Goal: Task Accomplishment & Management: Use online tool/utility

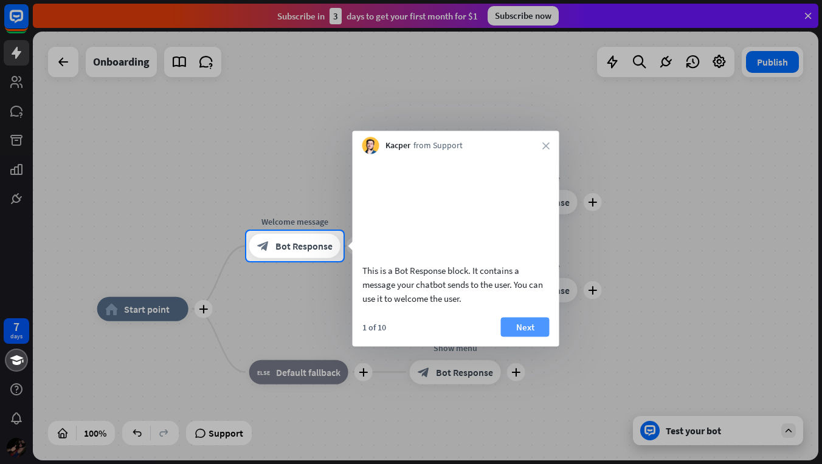
click at [511, 337] on button "Next" at bounding box center [525, 326] width 49 height 19
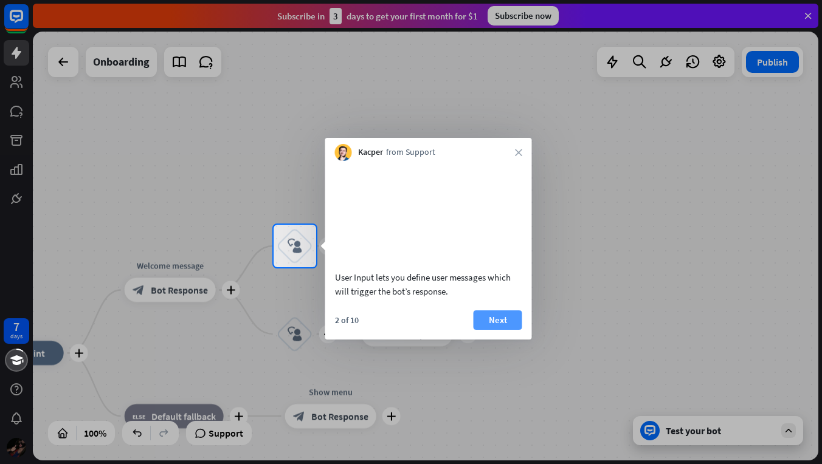
click at [502, 330] on button "Next" at bounding box center [498, 320] width 49 height 19
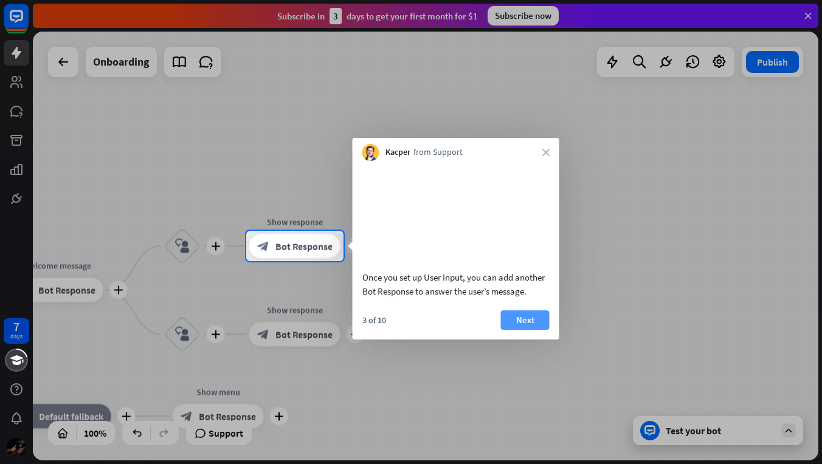
click at [514, 330] on button "Next" at bounding box center [525, 320] width 49 height 19
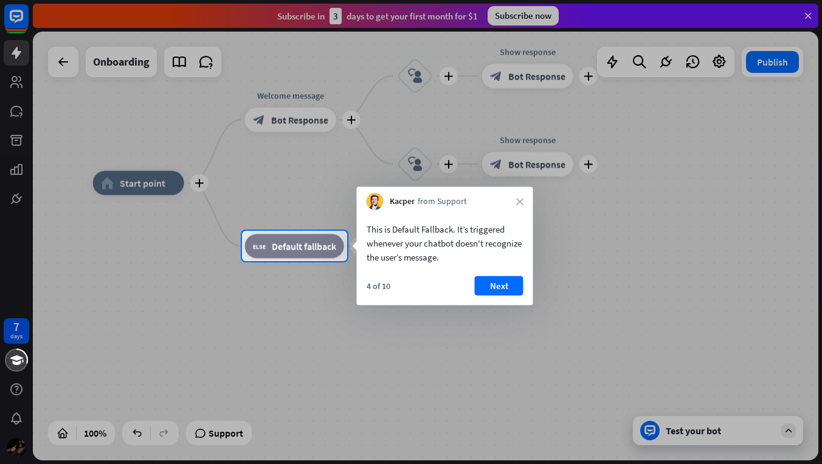
click at [515, 202] on div "Kacper from Support close" at bounding box center [445, 198] width 176 height 23
click at [519, 202] on icon "close" at bounding box center [519, 201] width 7 height 7
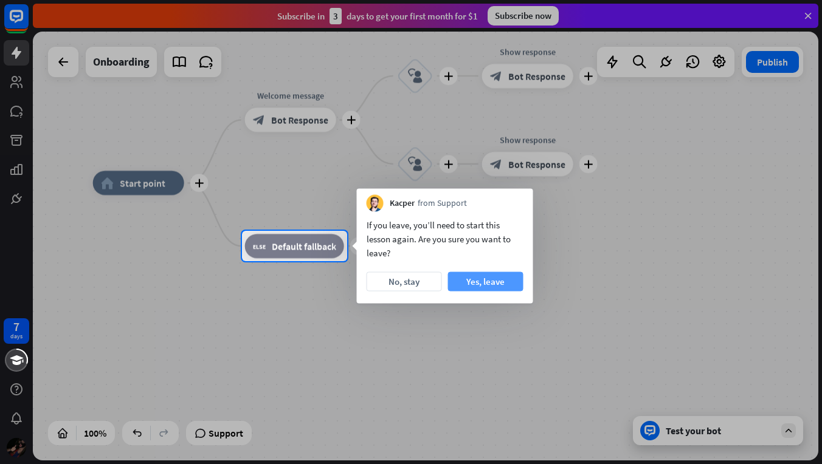
click at [461, 282] on button "Yes, leave" at bounding box center [485, 281] width 75 height 19
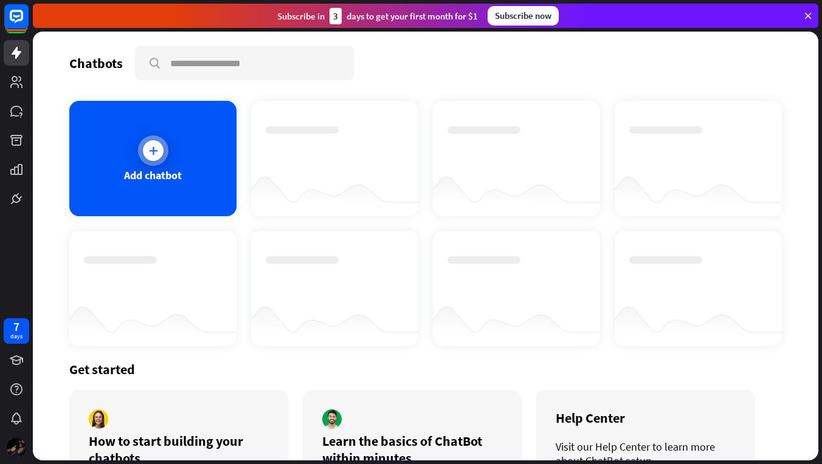
click at [151, 154] on icon at bounding box center [153, 151] width 12 height 12
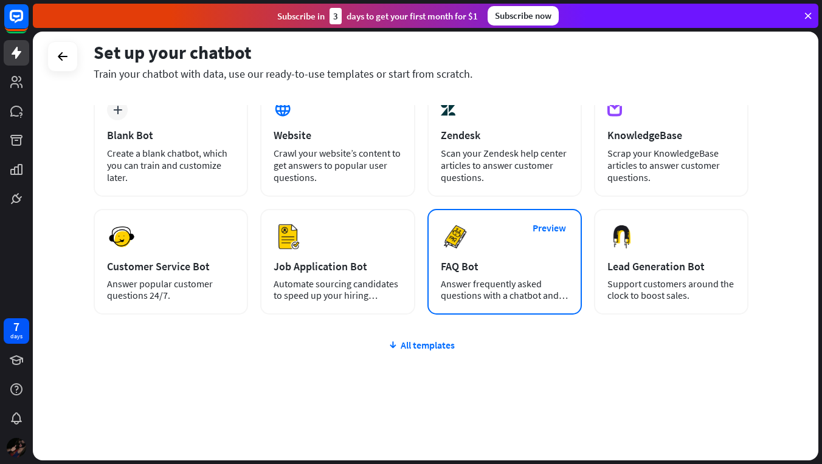
scroll to position [74, 0]
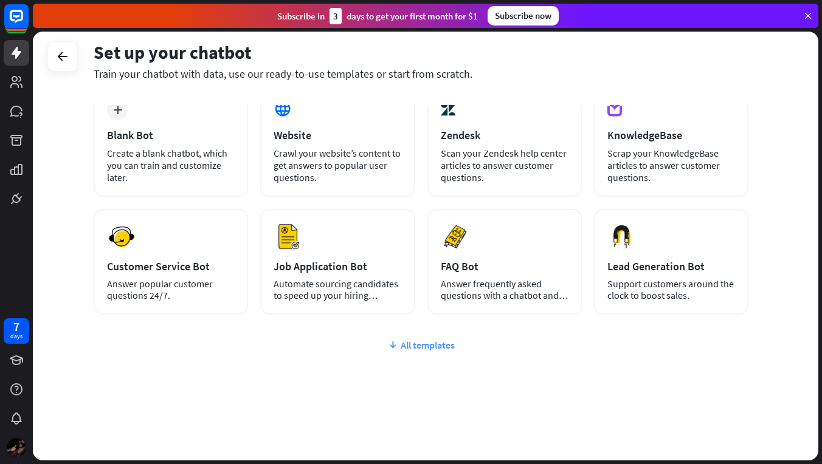
click at [438, 343] on div "All templates" at bounding box center [421, 345] width 655 height 12
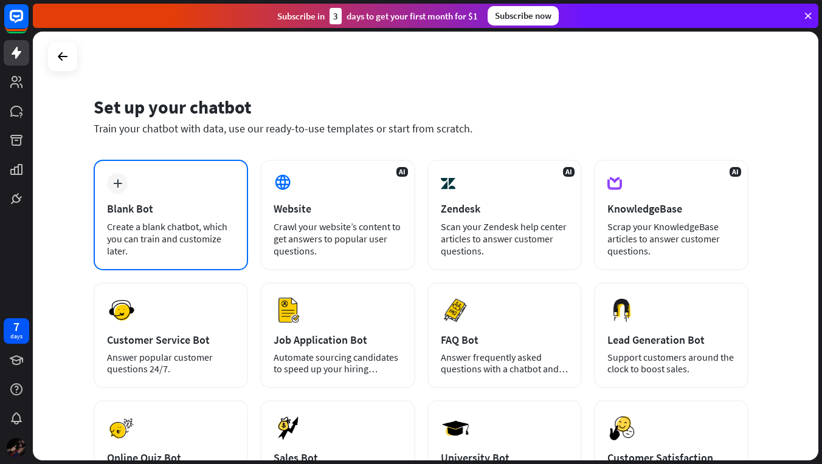
scroll to position [0, 0]
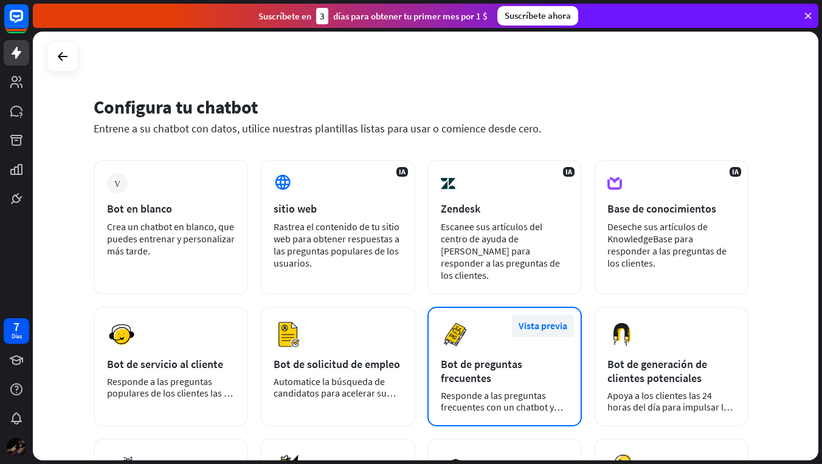
click at [545, 316] on button "Vista previa" at bounding box center [543, 326] width 62 height 22
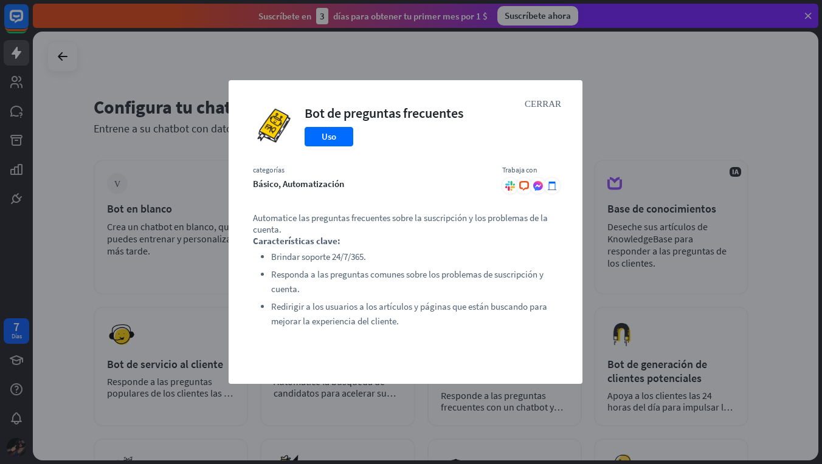
click at [612, 112] on div "CERRAR Bot de preguntas frecuentes Uso categorías Básico, Automatización Trabaj…" at bounding box center [411, 232] width 822 height 464
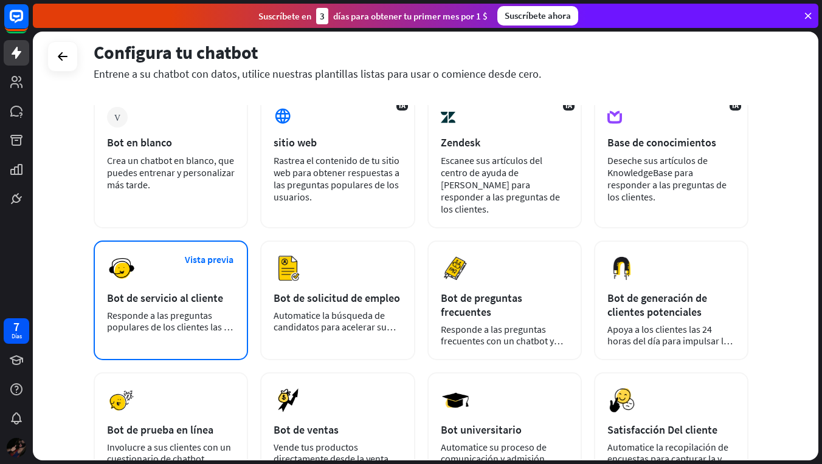
scroll to position [69, 0]
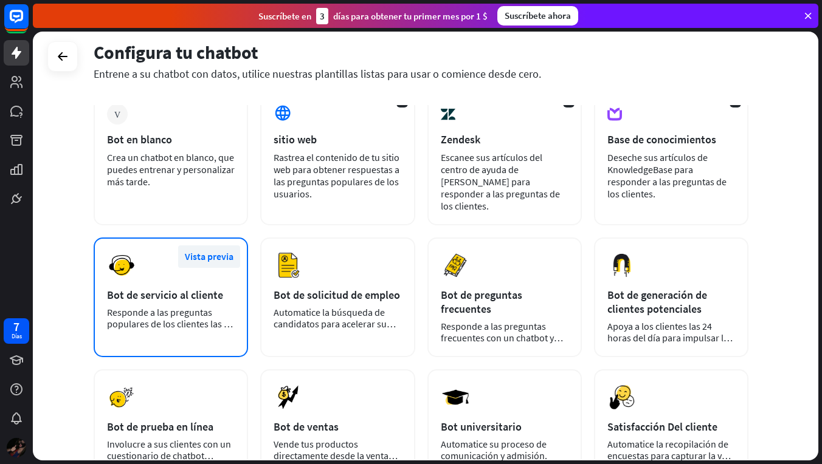
click at [226, 247] on button "Vista previa" at bounding box center [209, 257] width 62 height 22
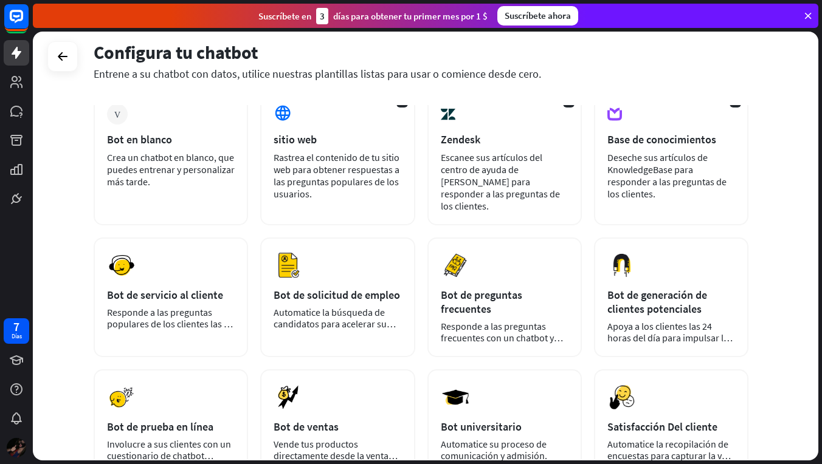
click at [189, 244] on div "CERRAR Bot de servicio al cliente Uso categorías Básico, Automatización, Destac…" at bounding box center [411, 232] width 822 height 464
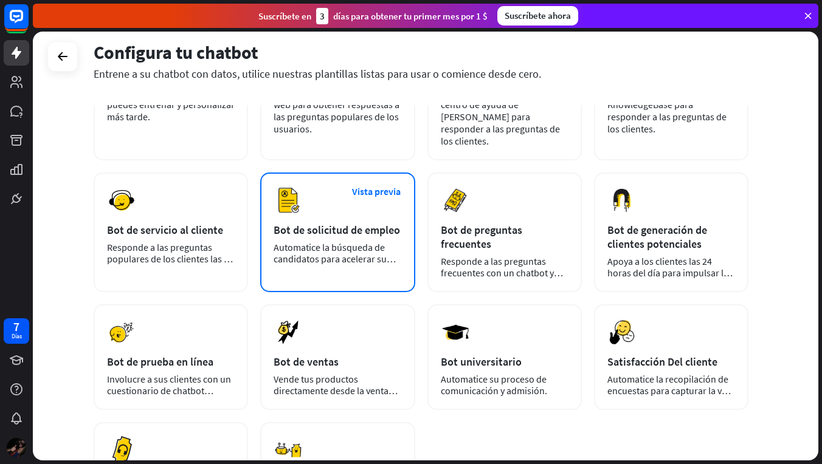
scroll to position [147, 0]
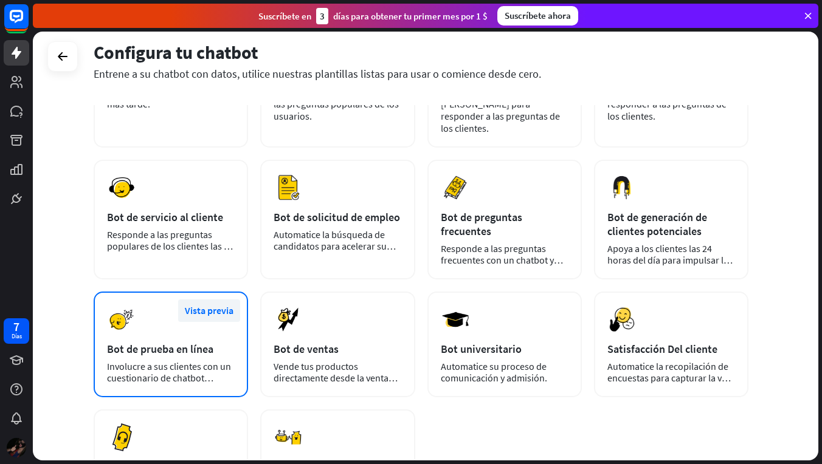
click at [222, 301] on button "Vista previa" at bounding box center [209, 311] width 62 height 22
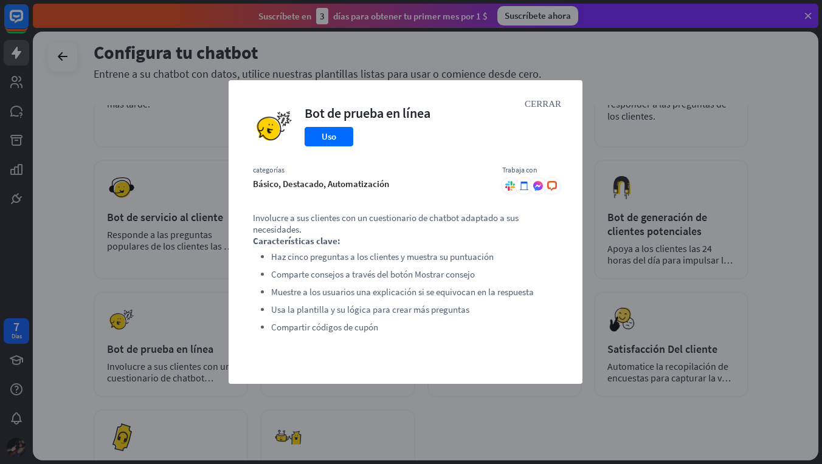
click at [663, 313] on div "CERRAR Bot de prueba en línea Uso categorías Básico, Destacado, Automatización …" at bounding box center [411, 232] width 822 height 464
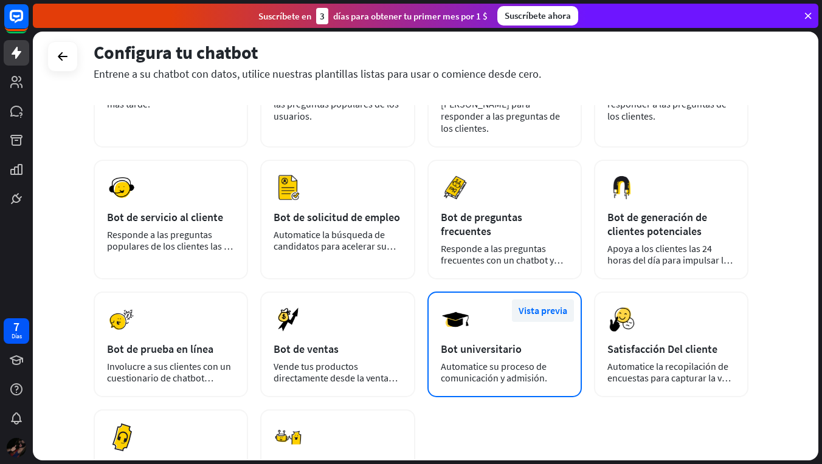
click at [559, 300] on button "Vista previa" at bounding box center [543, 311] width 62 height 22
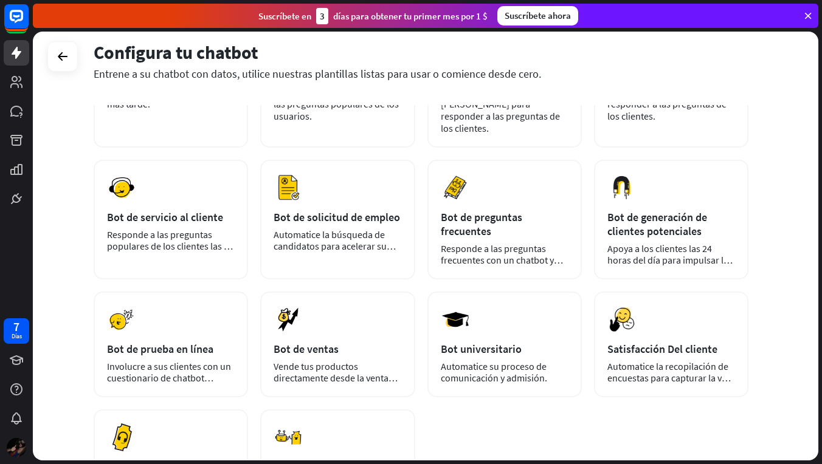
click at [665, 259] on div "CERRAR Bot universitario Uso categorías Básico, Automatización, Destacado Traba…" at bounding box center [411, 232] width 822 height 464
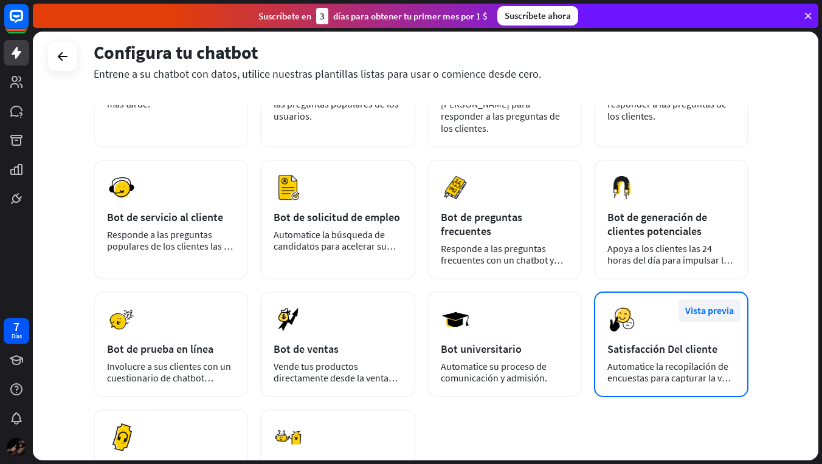
click at [719, 300] on button "Vista previa" at bounding box center [710, 311] width 62 height 22
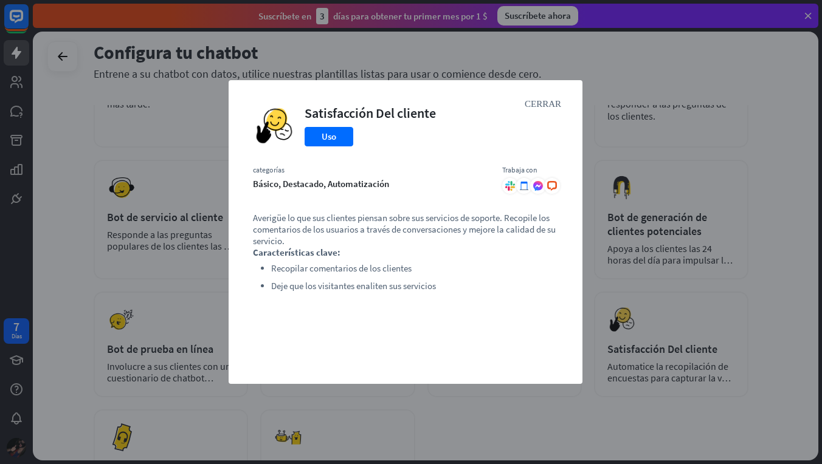
click at [736, 254] on div "CERRAR Satisfacción Del cliente Uso categorías Básico, Destacado, Automatizació…" at bounding box center [411, 232] width 822 height 464
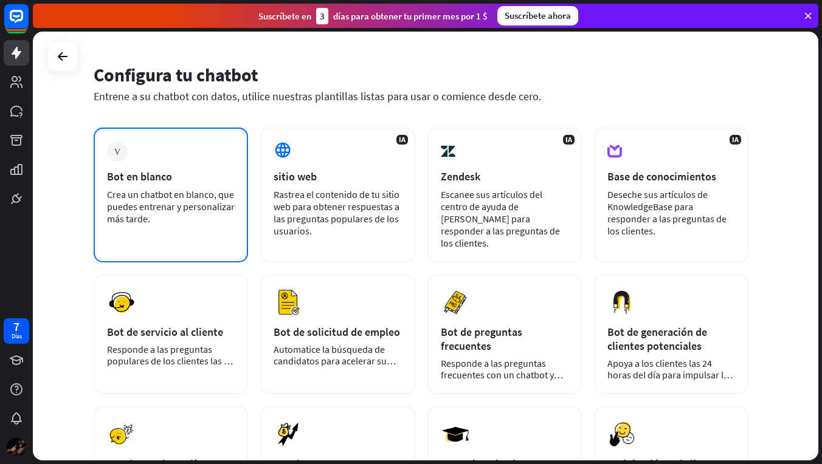
scroll to position [7, 0]
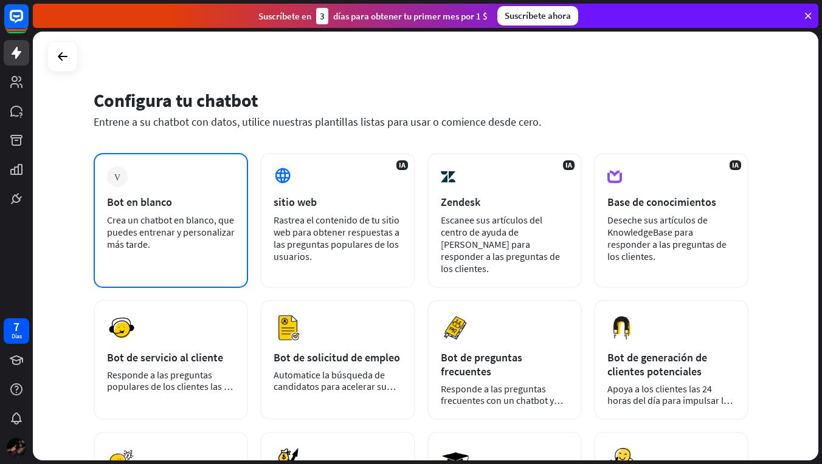
click at [188, 182] on div "Ventaja Bot en blanco Crea un chatbot en blanco, que puedes entrenar y personal…" at bounding box center [171, 220] width 154 height 135
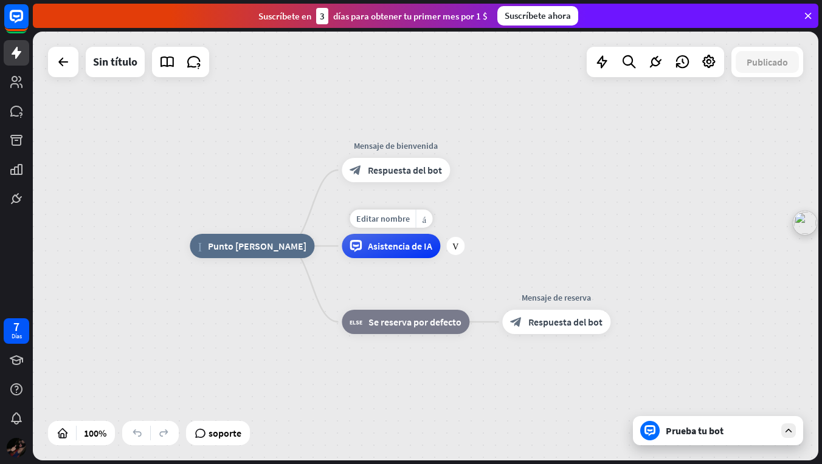
click at [415, 246] on span "Asistencia de IA" at bounding box center [400, 246] width 64 height 12
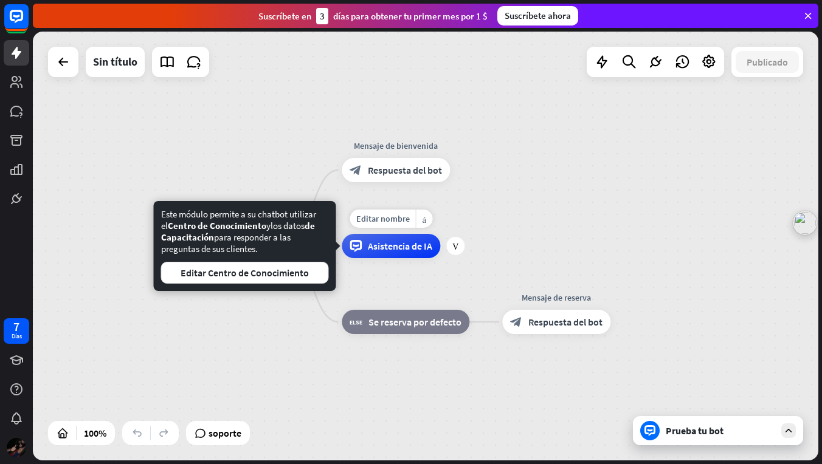
click at [365, 258] on div "Editar nombre más_horiz Ventaja Asistencia de IA" at bounding box center [391, 246] width 98 height 24
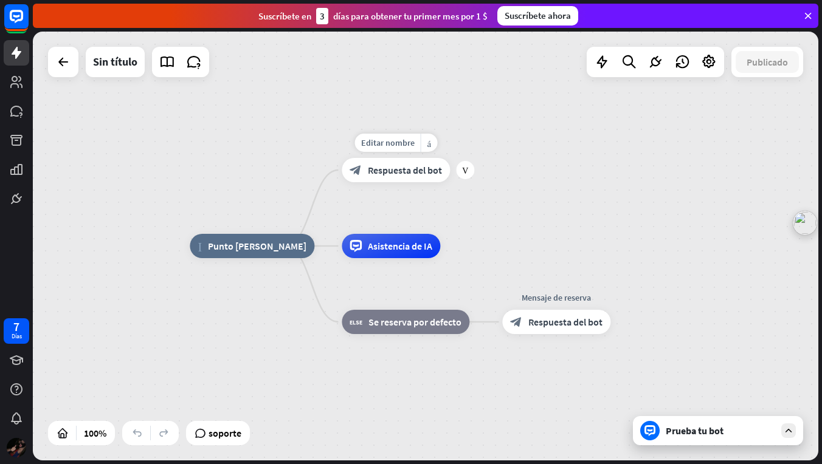
click at [411, 166] on span "Respuesta del bot" at bounding box center [405, 170] width 74 height 12
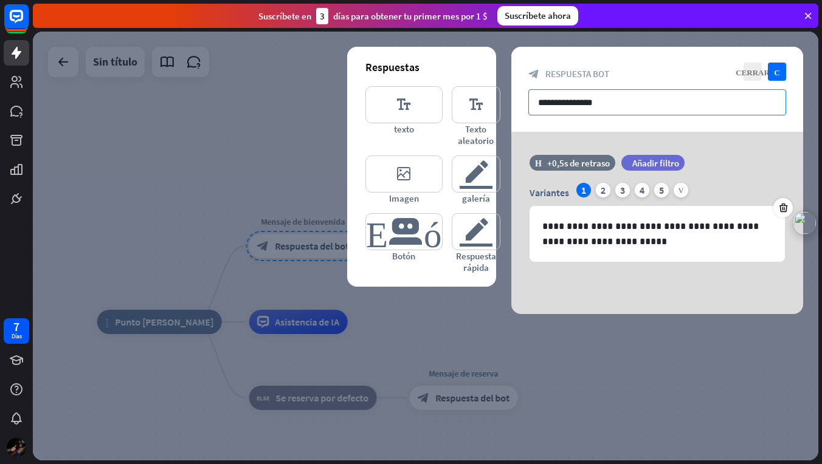
click at [599, 105] on input "**********" at bounding box center [657, 102] width 258 height 26
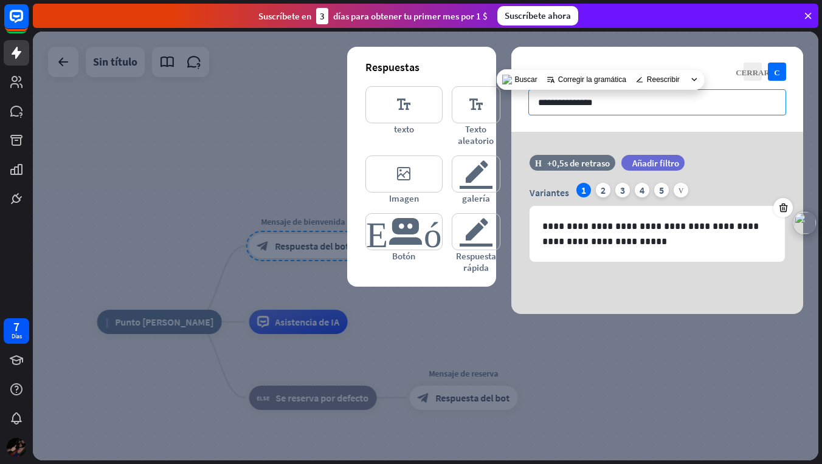
click at [599, 105] on input "**********" at bounding box center [657, 102] width 258 height 26
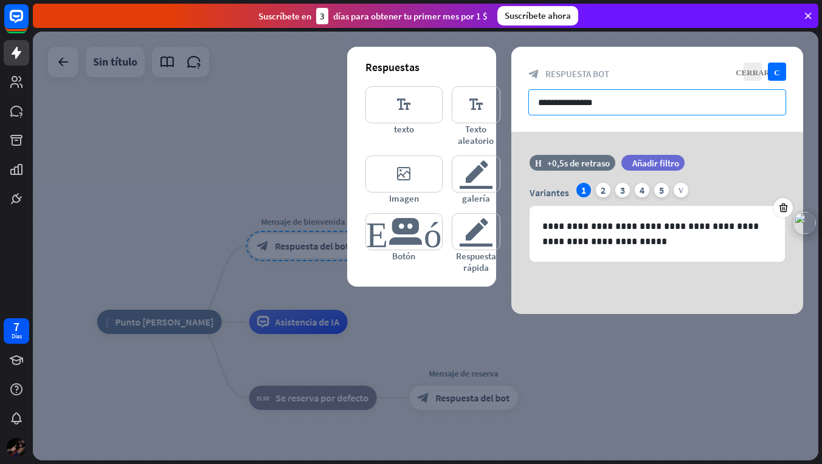
click at [599, 105] on input "**********" at bounding box center [657, 102] width 258 height 26
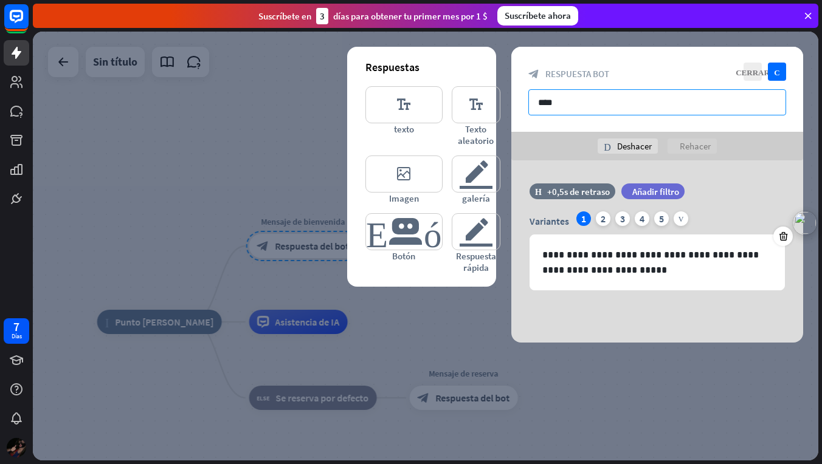
type input "****"
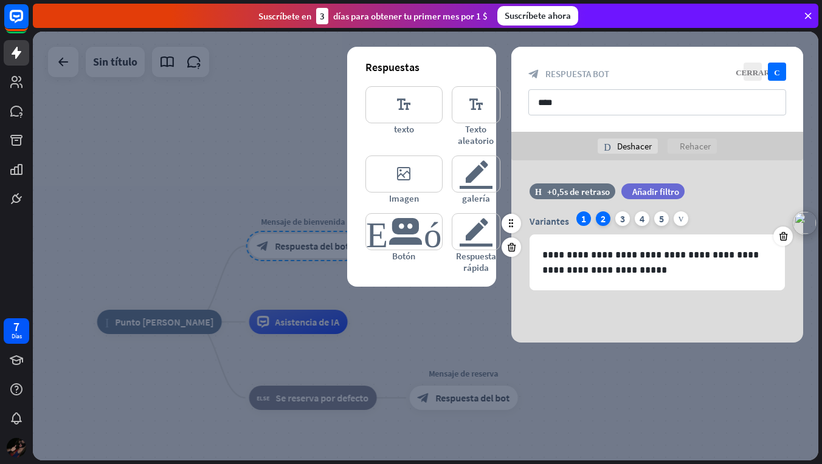
click at [609, 217] on div "2" at bounding box center [603, 219] width 15 height 15
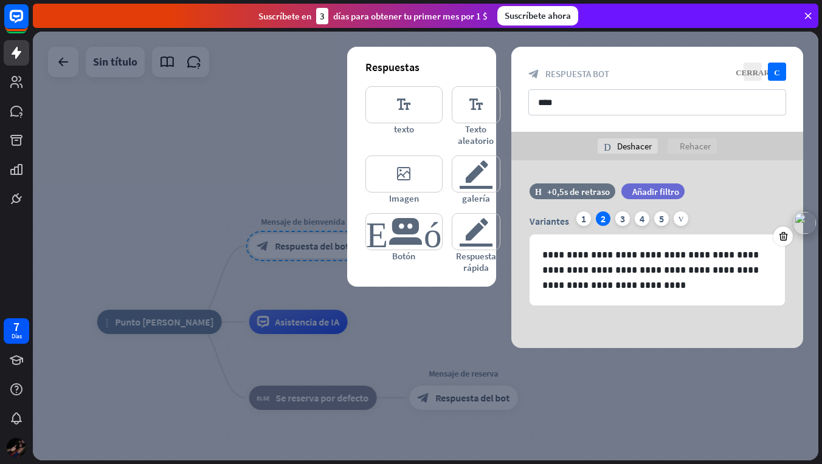
click at [721, 365] on div at bounding box center [426, 246] width 786 height 429
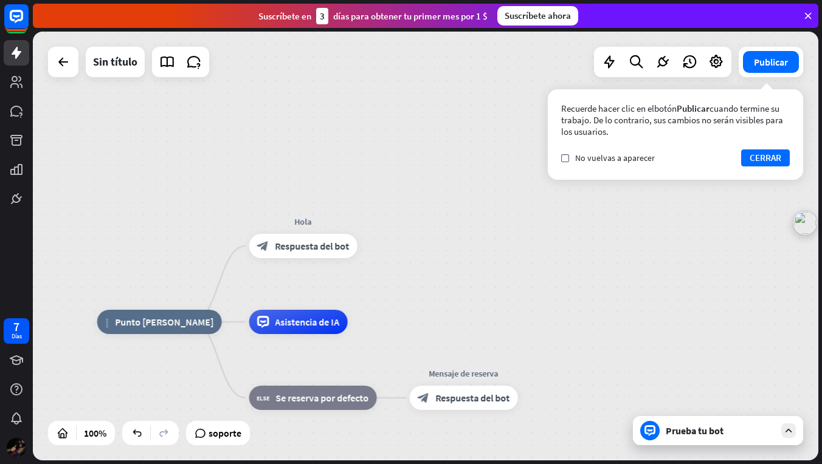
click at [705, 432] on div "Prueba tu bot" at bounding box center [720, 431] width 109 height 12
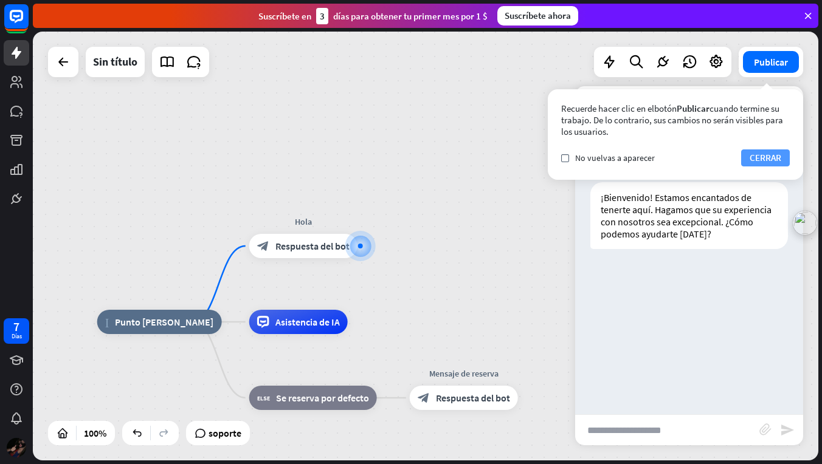
click at [772, 156] on button "CERRAR" at bounding box center [765, 158] width 49 height 17
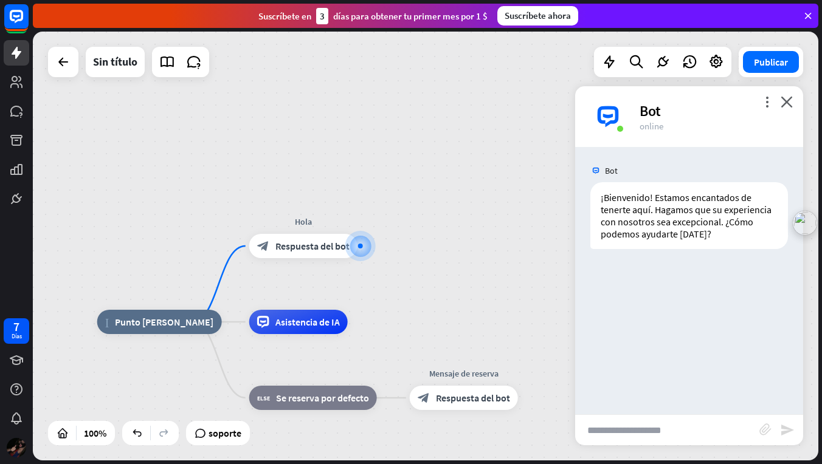
click at [653, 435] on input "text" at bounding box center [667, 430] width 184 height 30
type input "****"
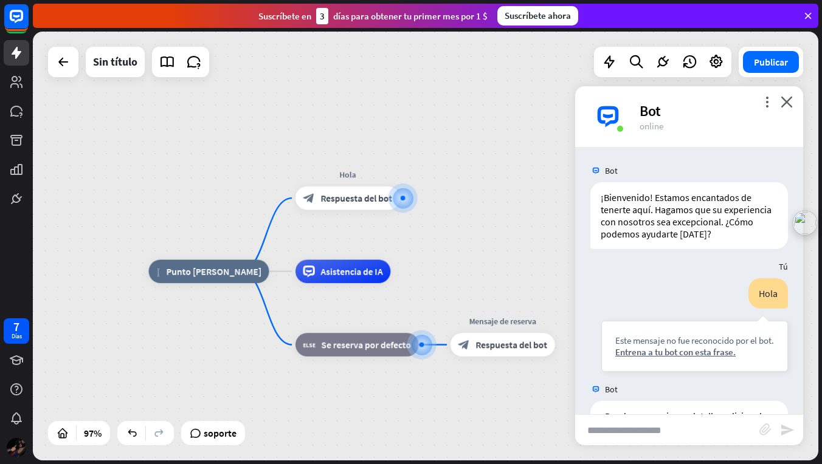
scroll to position [47, 0]
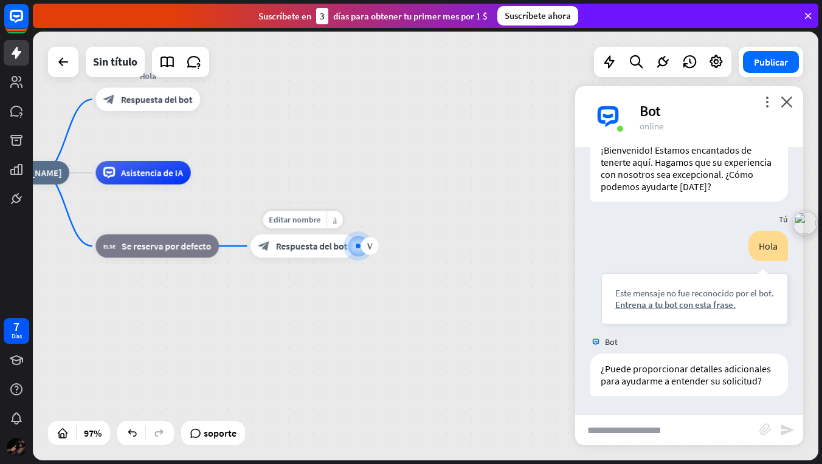
click at [354, 250] on div at bounding box center [358, 247] width 18 height 18
drag, startPoint x: 368, startPoint y: 247, endPoint x: 410, endPoint y: 247, distance: 41.3
click at [785, 103] on icon "close" at bounding box center [787, 102] width 12 height 12
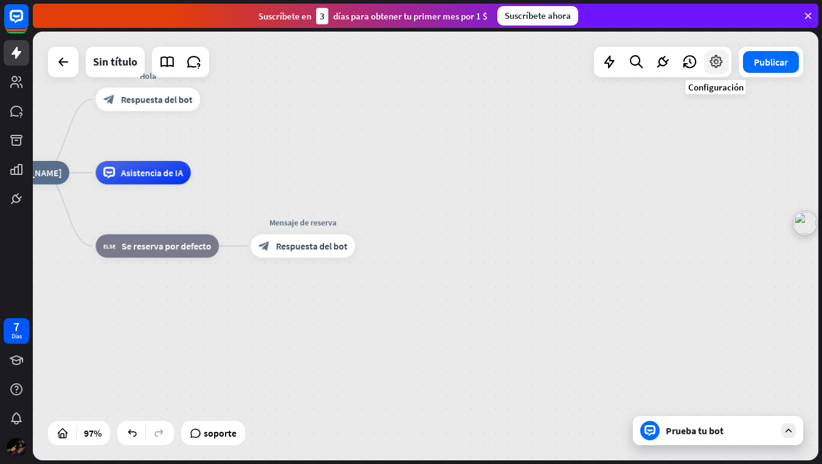
click at [709, 63] on icon at bounding box center [716, 62] width 16 height 16
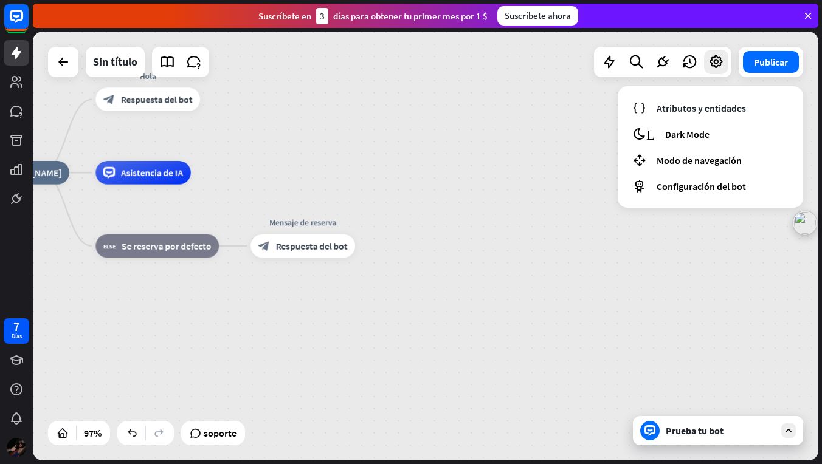
click at [587, 96] on div "Inicio_2 Punto [PERSON_NAME] Hola block_bot_response Respuesta del bot Asistenc…" at bounding box center [426, 246] width 786 height 429
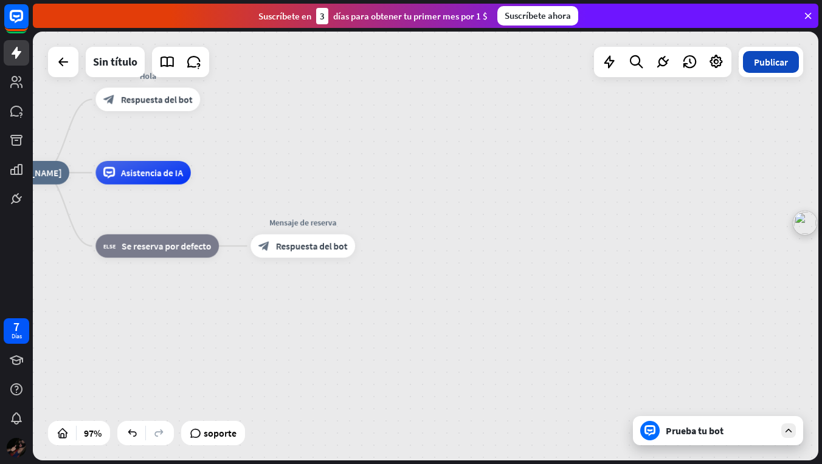
click at [776, 67] on button "Publicar" at bounding box center [771, 62] width 56 height 22
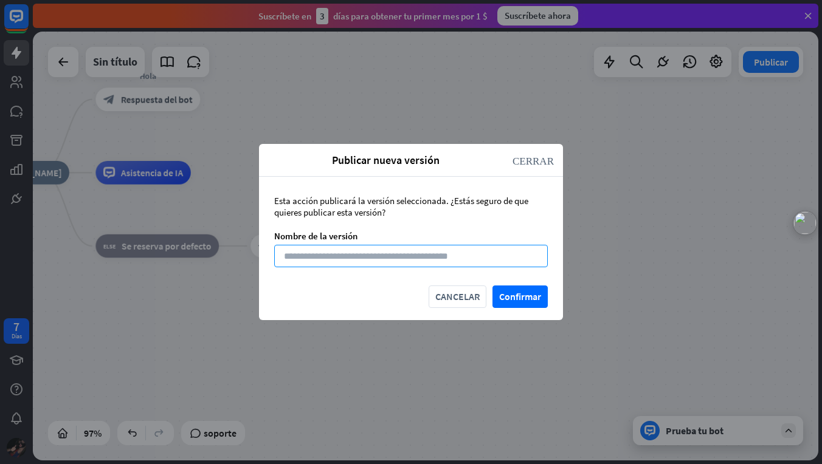
click at [499, 262] on input at bounding box center [411, 256] width 274 height 22
click at [517, 292] on button "Confirmar" at bounding box center [519, 297] width 55 height 22
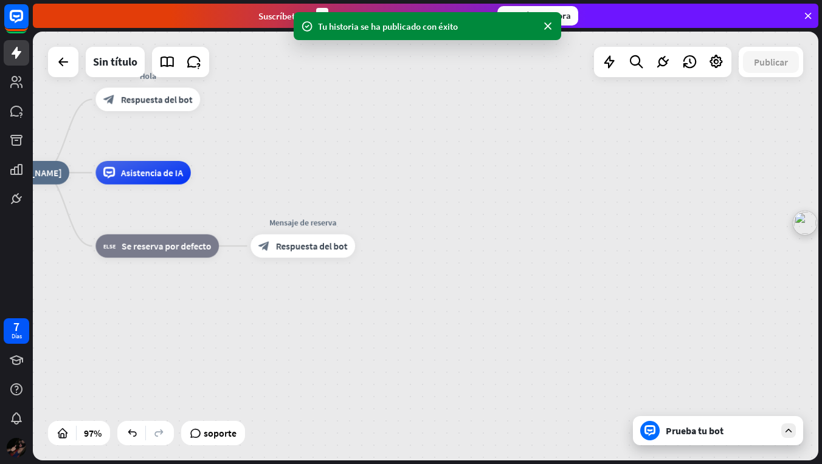
click at [488, 31] on div "Tu historia se ha publicado con éxito" at bounding box center [427, 26] width 219 height 13
click at [548, 29] on icon at bounding box center [548, 26] width 12 height 13
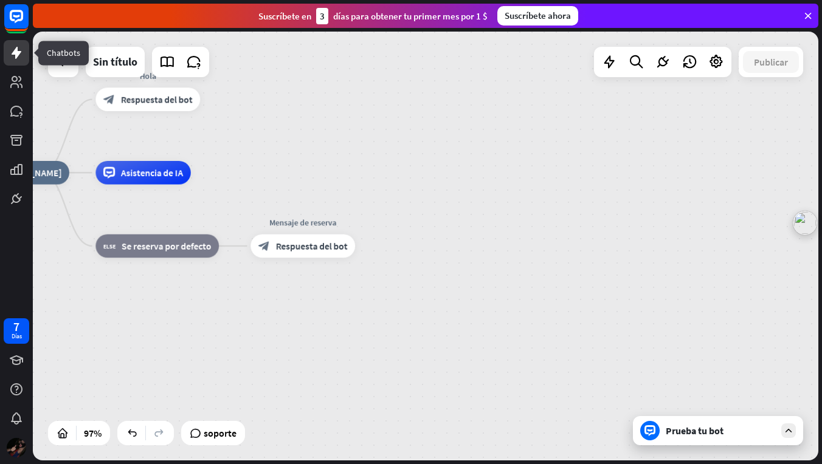
click at [21, 52] on icon at bounding box center [17, 53] width 10 height 12
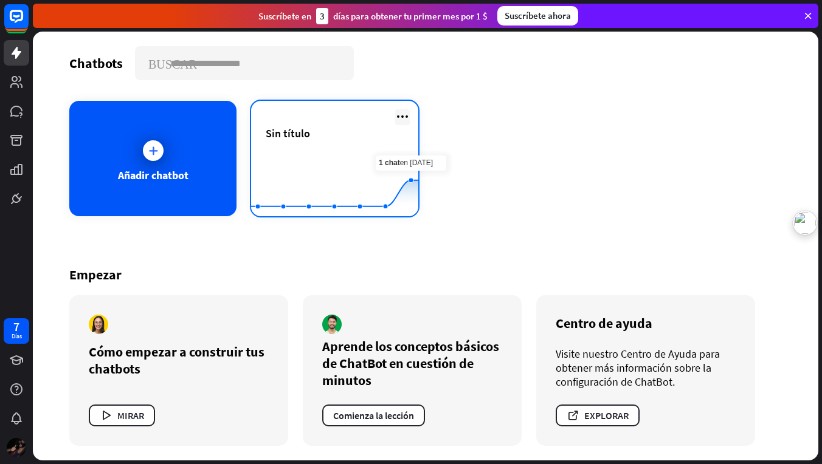
click at [404, 116] on icon at bounding box center [402, 116] width 15 height 15
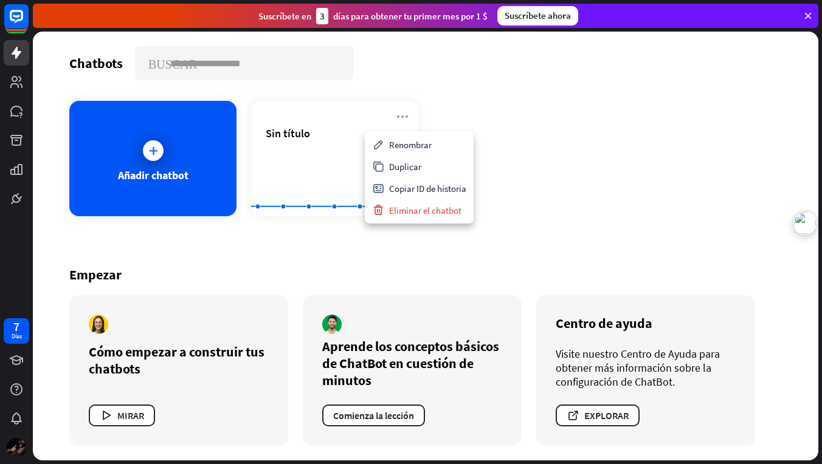
click at [503, 135] on div "Añadir chatbot Sin título Created with Highcharts 10.1.0 0 1 2" at bounding box center [425, 159] width 713 height 116
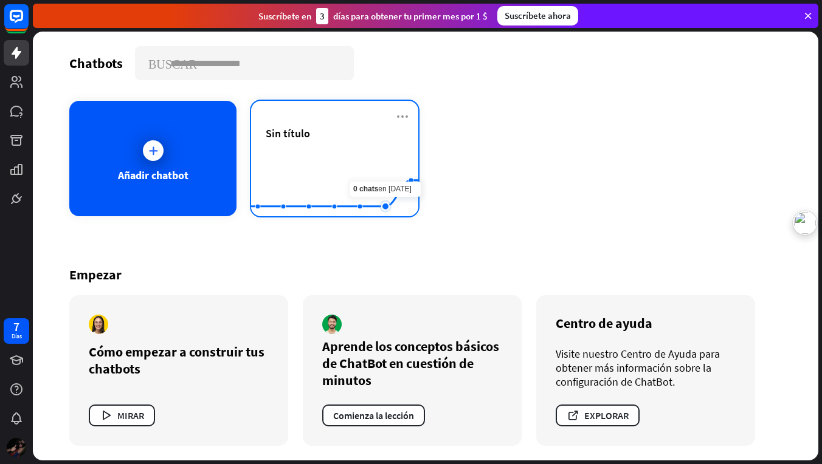
click at [374, 176] on rect at bounding box center [334, 186] width 167 height 76
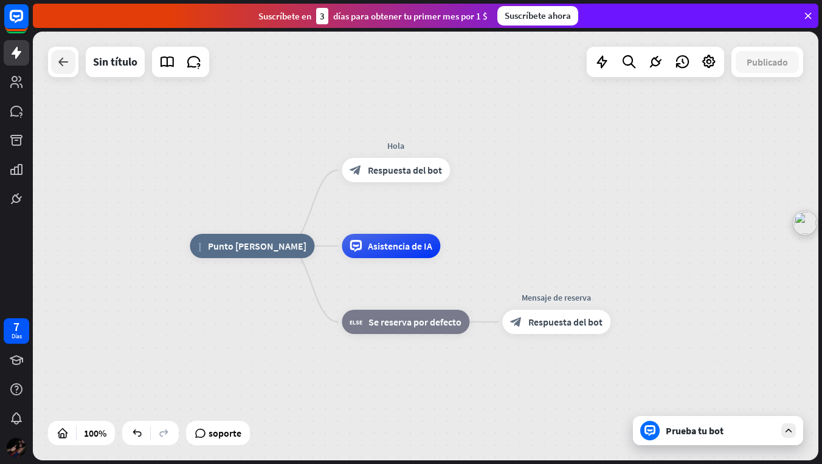
click at [67, 68] on icon at bounding box center [63, 62] width 15 height 15
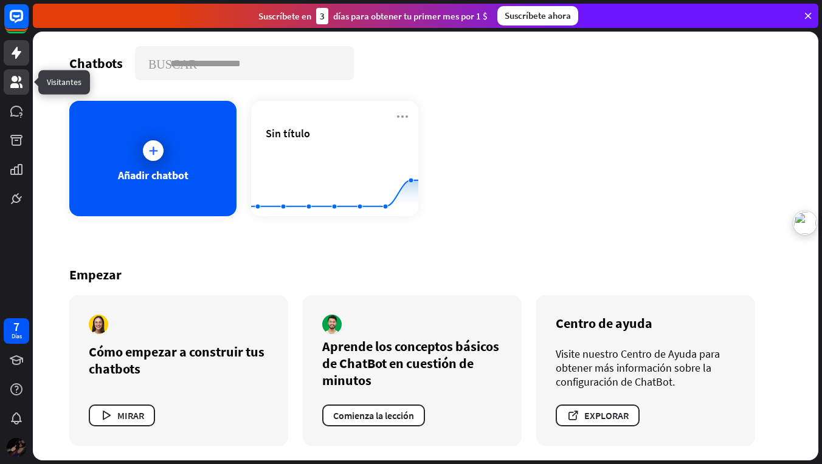
click at [9, 83] on icon at bounding box center [16, 82] width 15 height 15
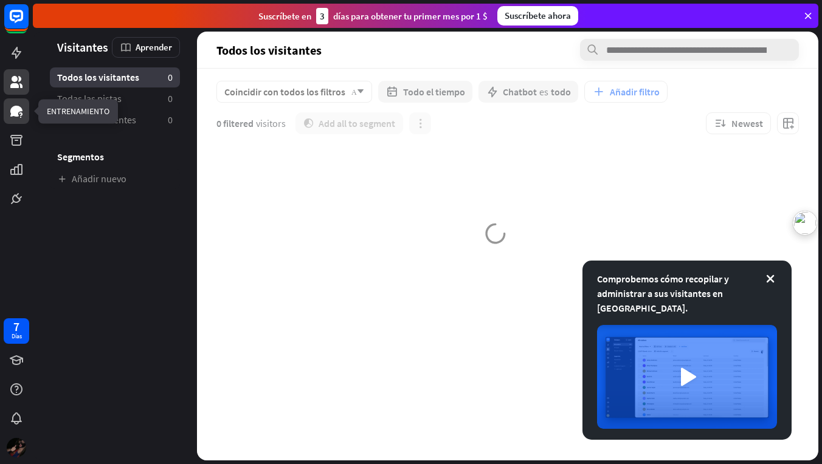
click at [13, 112] on icon at bounding box center [16, 111] width 12 height 11
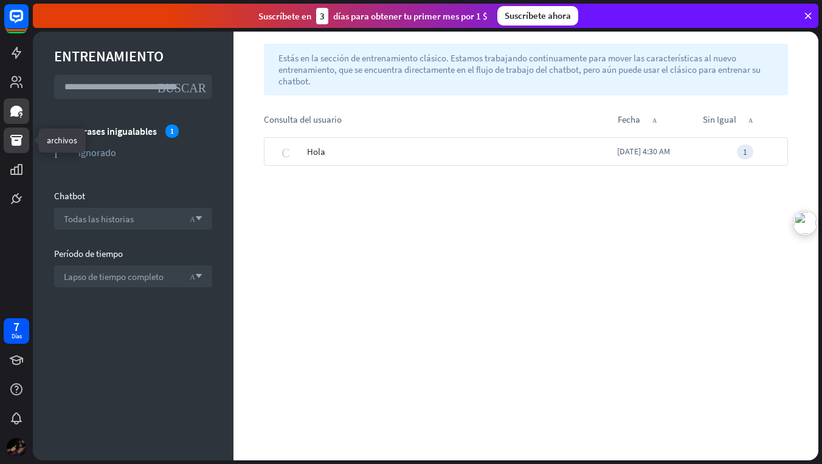
click at [22, 139] on icon at bounding box center [16, 140] width 15 height 15
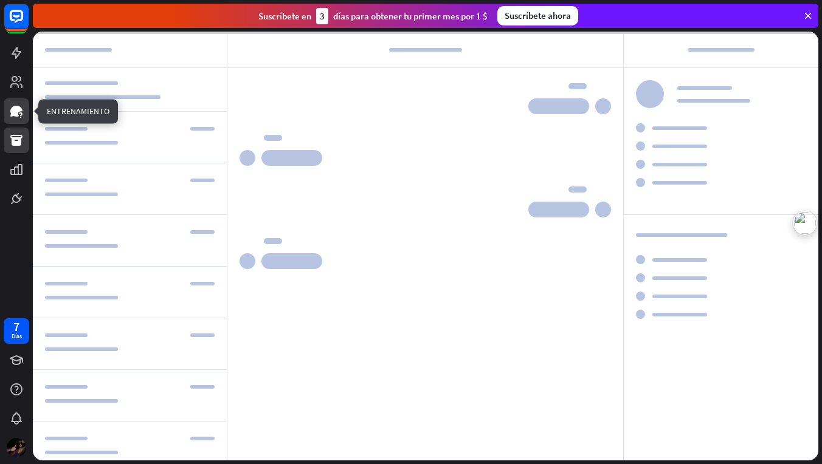
click at [19, 118] on icon at bounding box center [16, 111] width 15 height 15
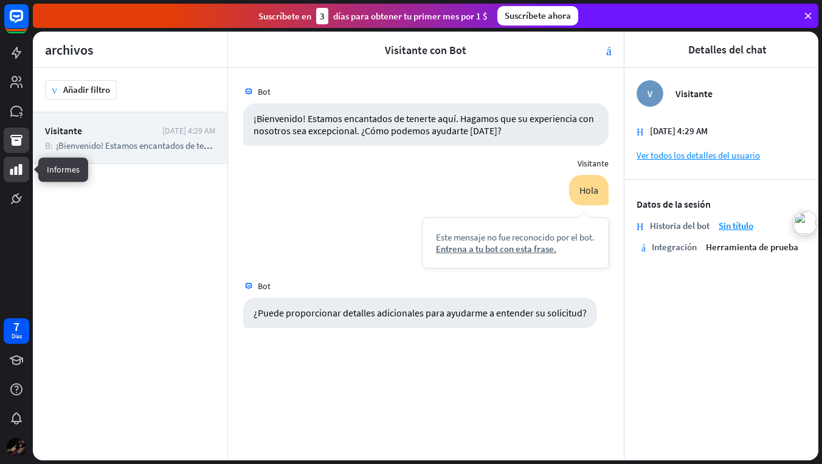
click at [9, 162] on link at bounding box center [17, 170] width 26 height 26
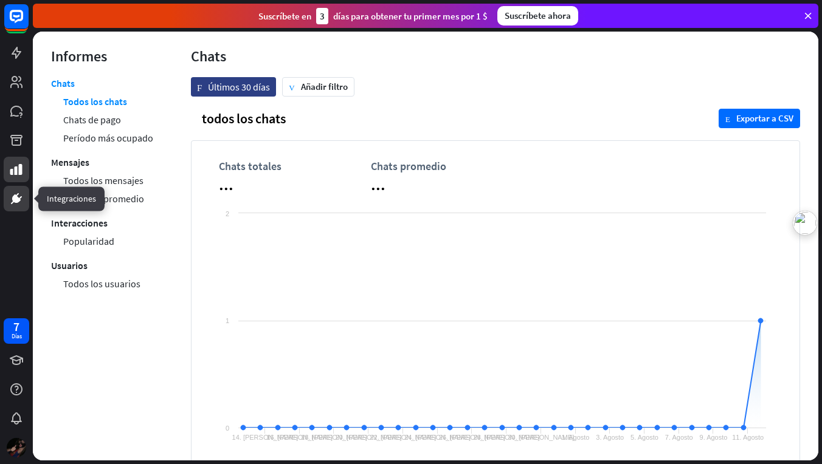
click at [13, 195] on icon at bounding box center [16, 199] width 15 height 15
